Goal: Information Seeking & Learning: Check status

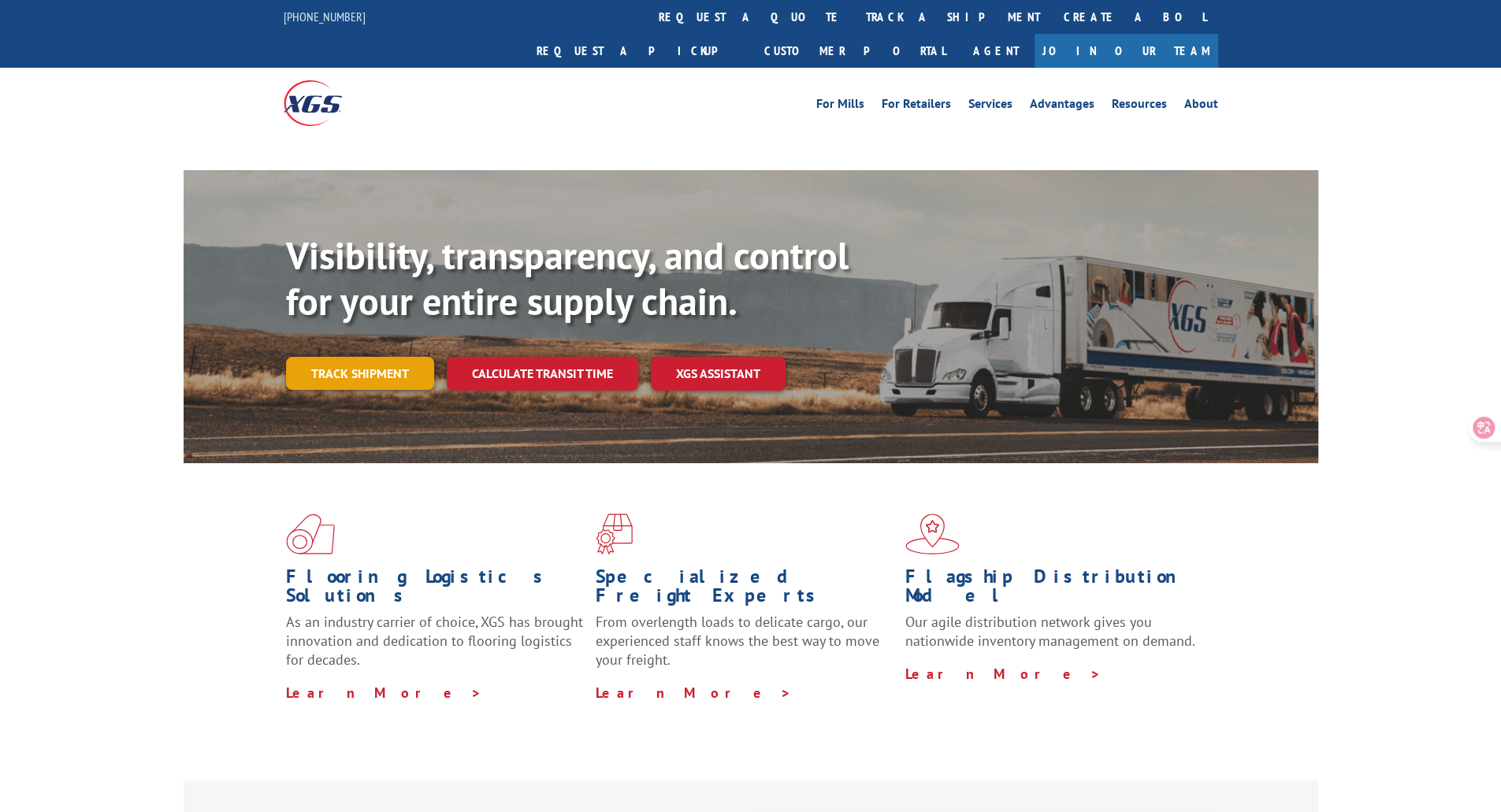
click at [396, 357] on link "Track shipment" at bounding box center [359, 373] width 148 height 33
click at [364, 357] on link "Track shipment" at bounding box center [359, 373] width 148 height 33
click at [366, 357] on link "Track shipment" at bounding box center [359, 373] width 148 height 33
click at [343, 357] on link "Track shipment" at bounding box center [359, 373] width 148 height 33
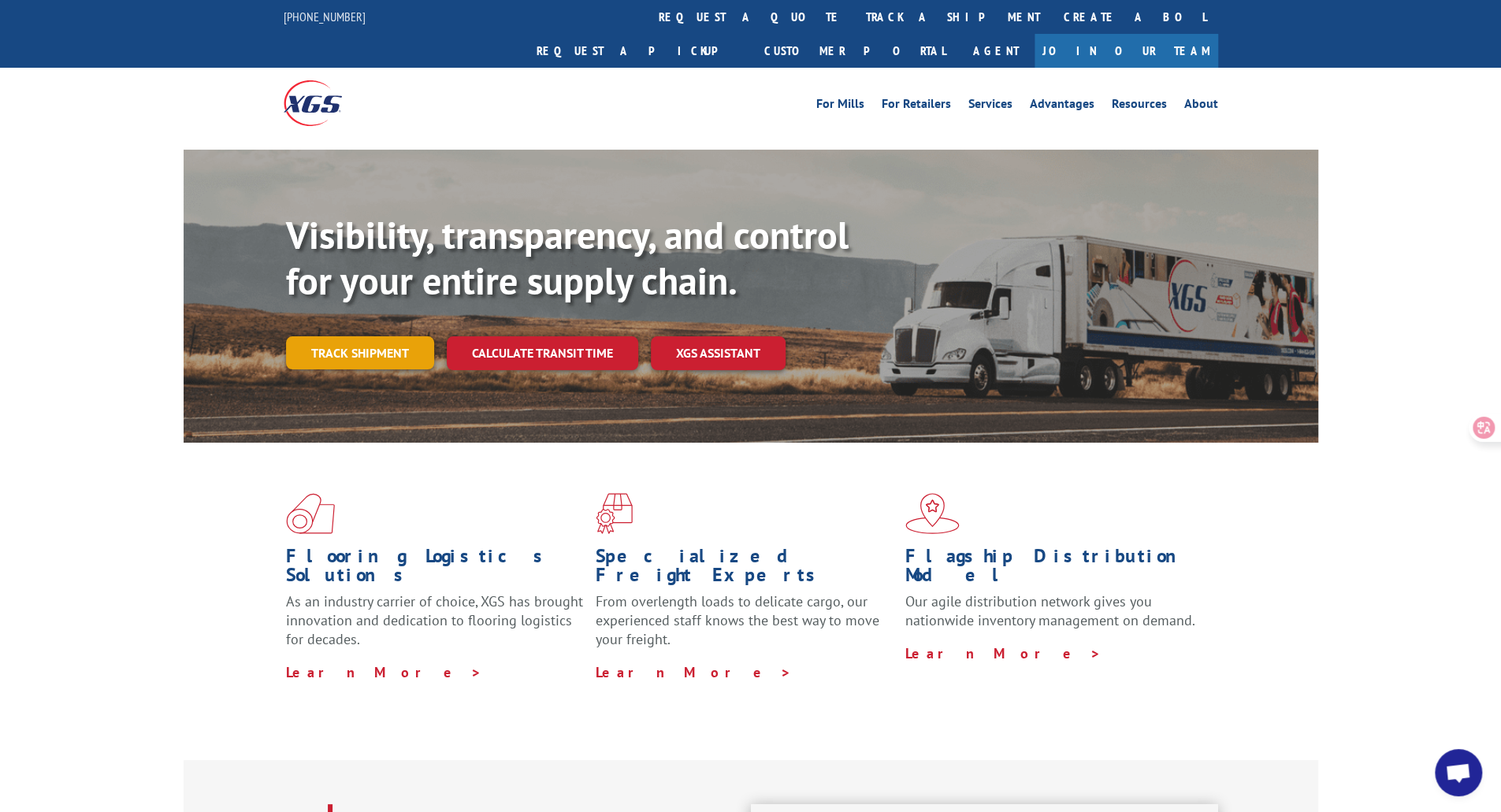
click at [381, 336] on link "Track shipment" at bounding box center [359, 352] width 148 height 33
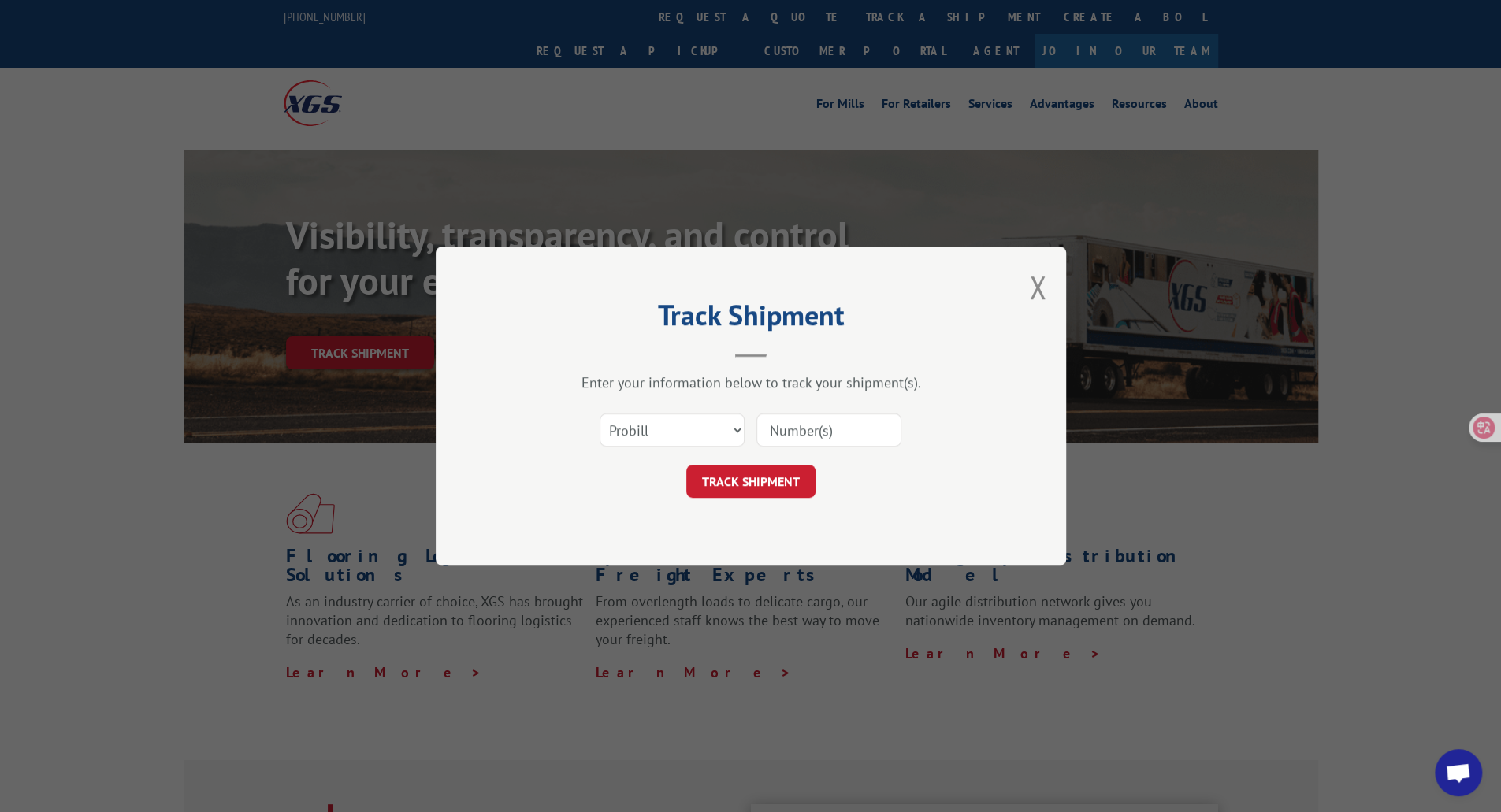
click at [808, 416] on input at bounding box center [829, 429] width 145 height 33
paste input "17496368"
type input "17496368"
click at [742, 485] on button "TRACK SHIPMENT" at bounding box center [750, 481] width 129 height 33
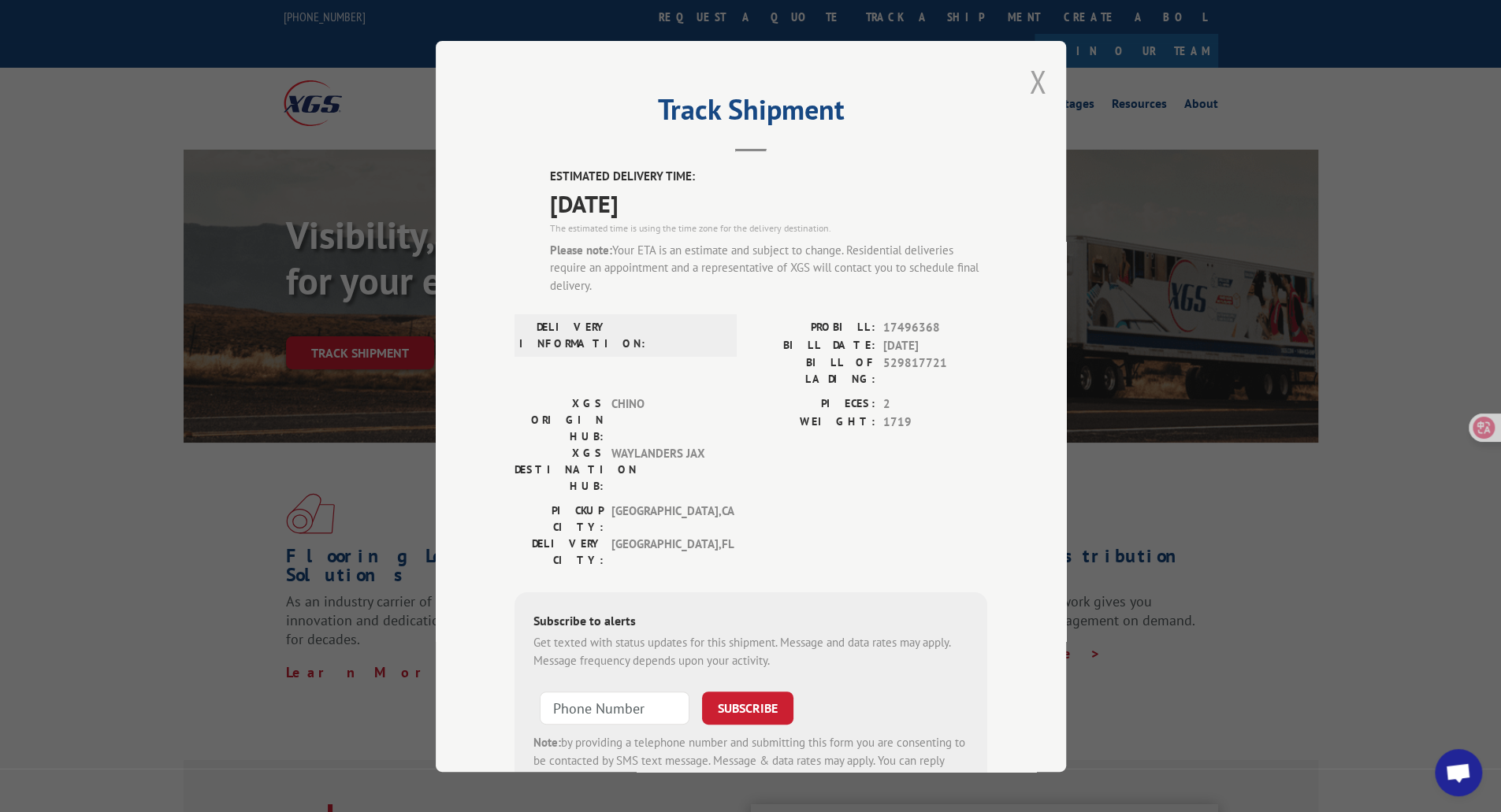
click at [1029, 70] on button "Close modal" at bounding box center [1037, 81] width 17 height 42
